Goal: Task Accomplishment & Management: Manage account settings

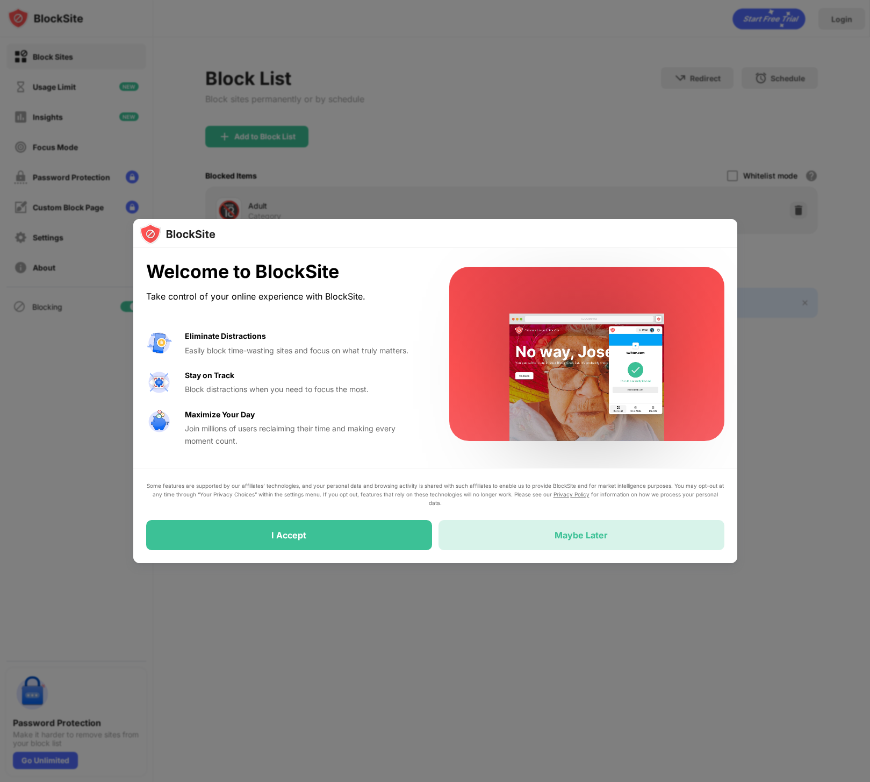
click at [588, 532] on div "Maybe Later" at bounding box center [581, 535] width 53 height 11
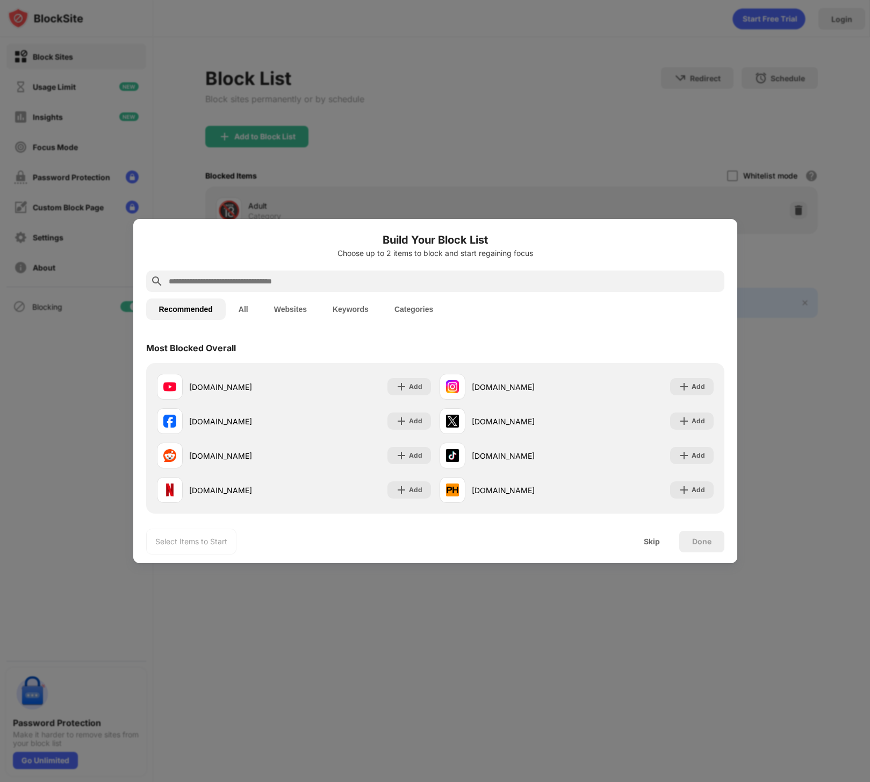
click at [737, 526] on div "Select Items to Start Skip Done" at bounding box center [435, 541] width 604 height 43
click at [648, 541] on div "Skip" at bounding box center [652, 541] width 16 height 9
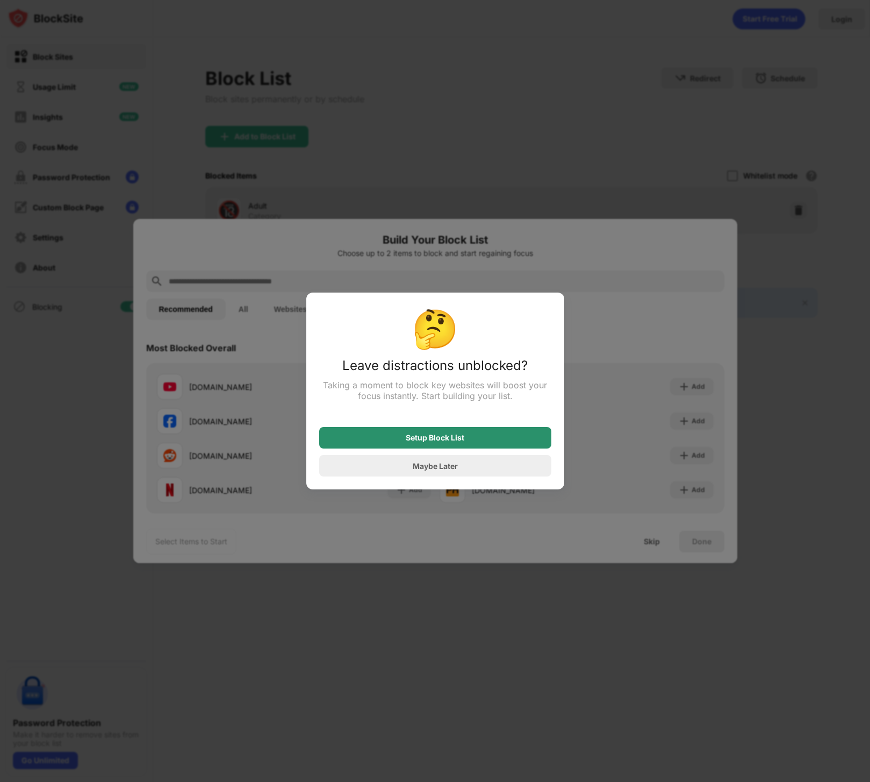
click at [509, 441] on div "Setup Block List" at bounding box center [435, 438] width 232 height 22
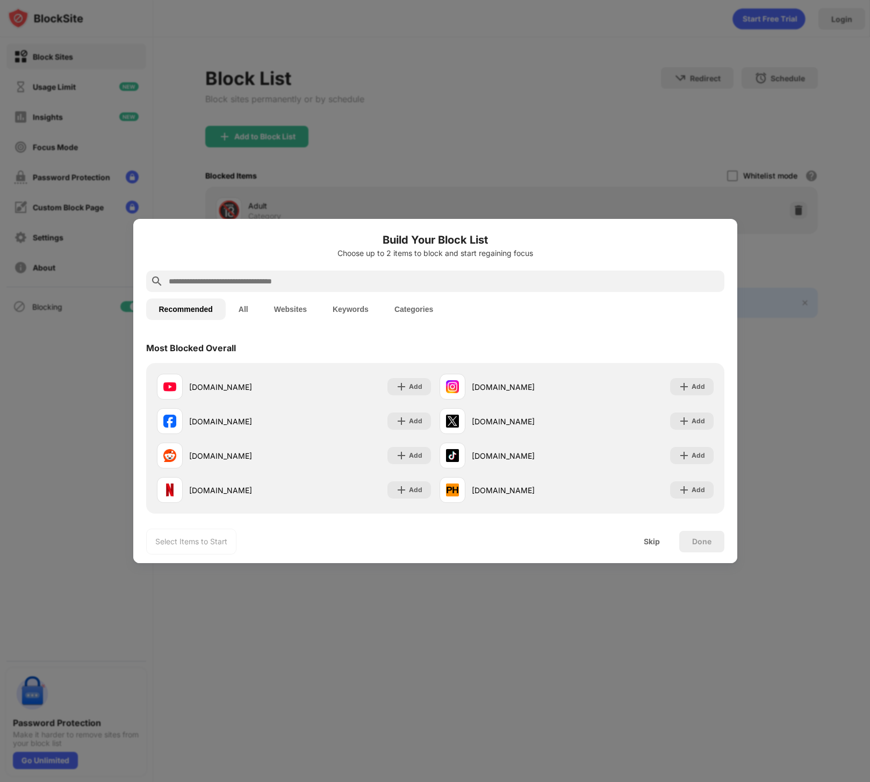
click at [241, 309] on button "All" at bounding box center [243, 309] width 35 height 22
